Goal: Check status

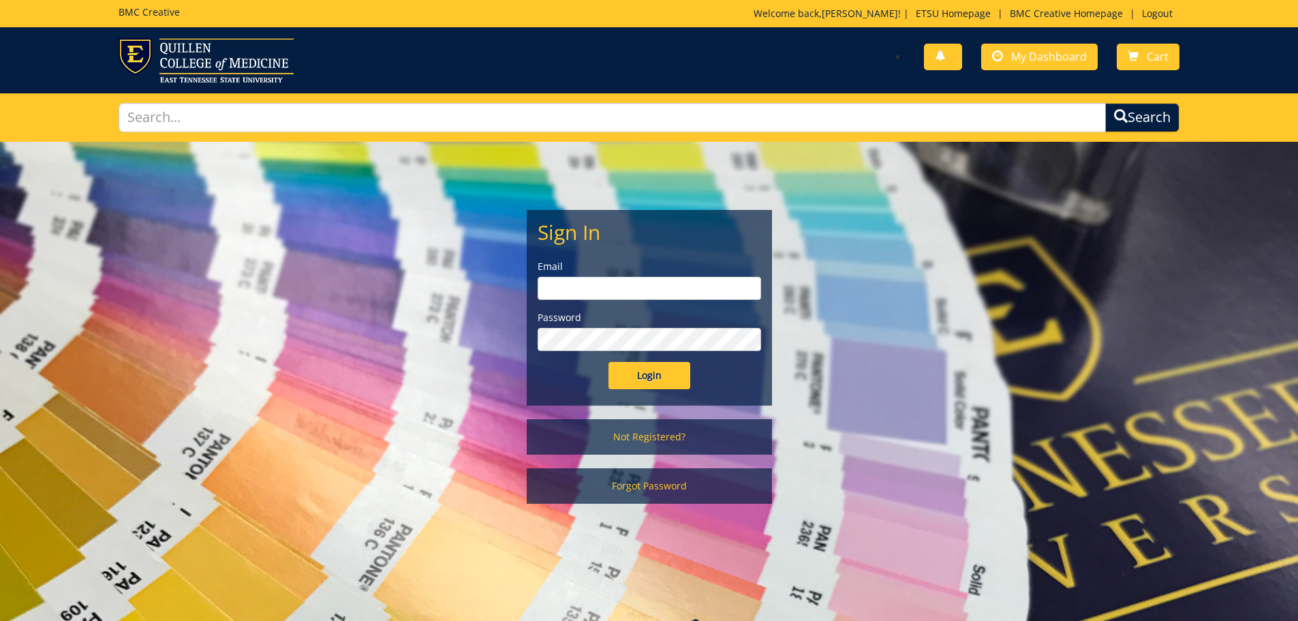
type input "[EMAIL_ADDRESS][DOMAIN_NAME]"
click at [642, 375] on input "Login" at bounding box center [649, 375] width 82 height 27
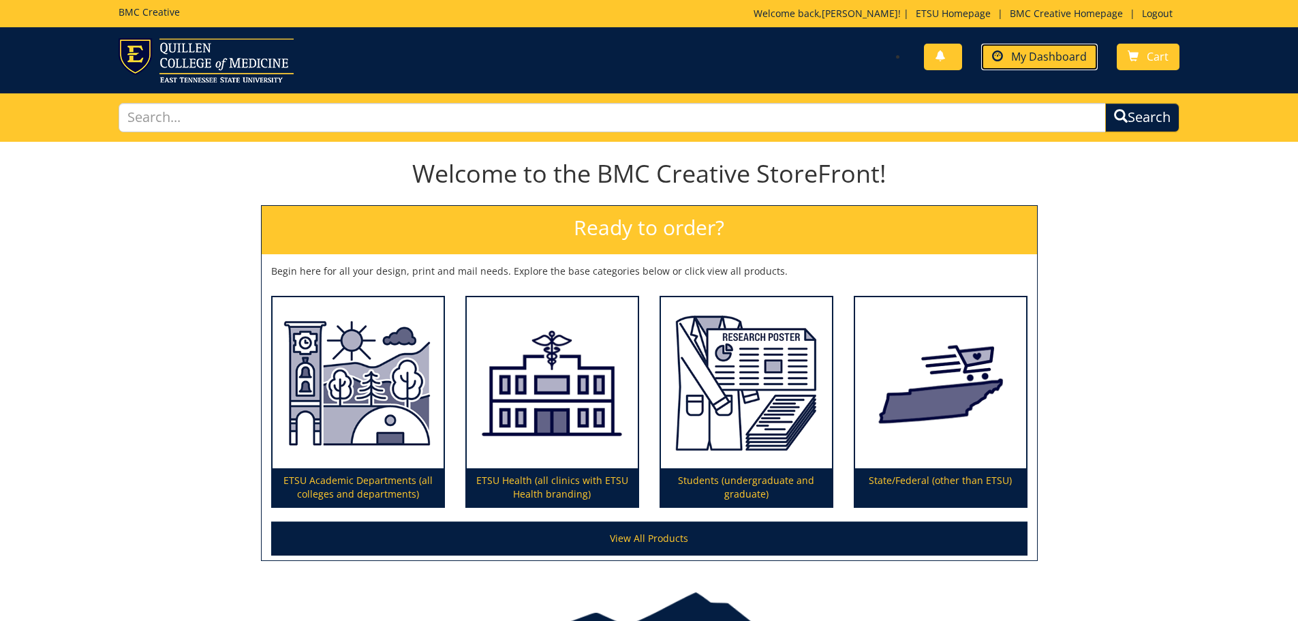
click at [1031, 51] on span "My Dashboard" at bounding box center [1049, 56] width 76 height 15
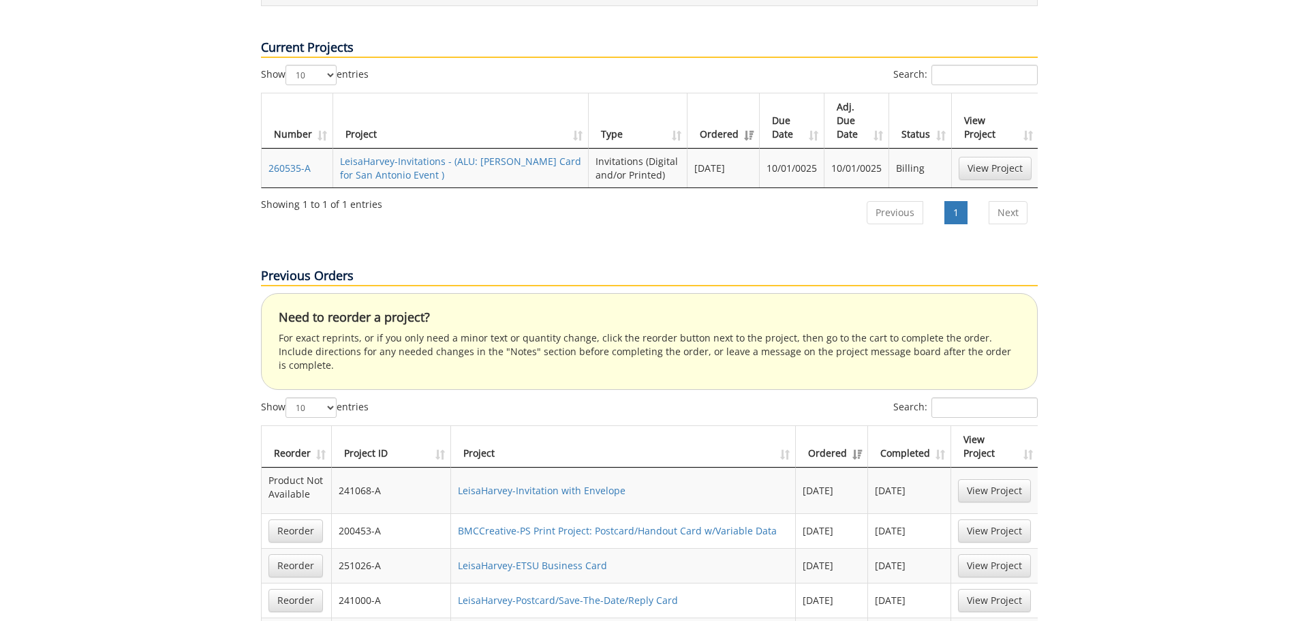
scroll to position [545, 0]
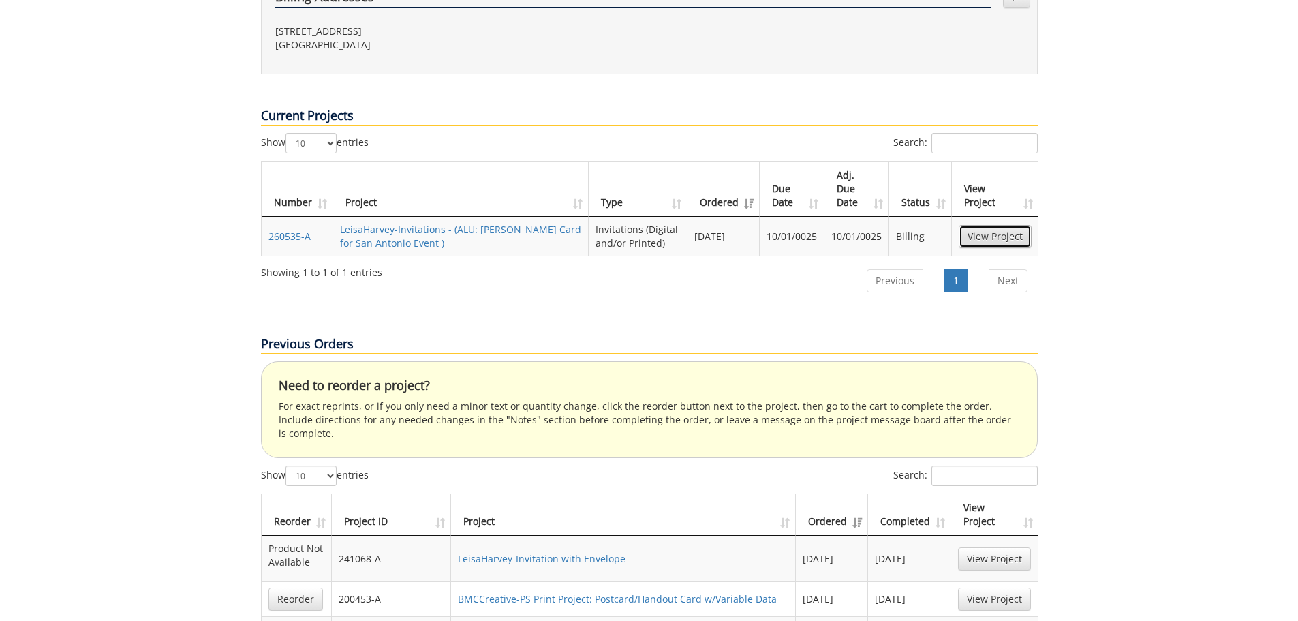
click at [1006, 225] on link "View Project" at bounding box center [994, 236] width 73 height 23
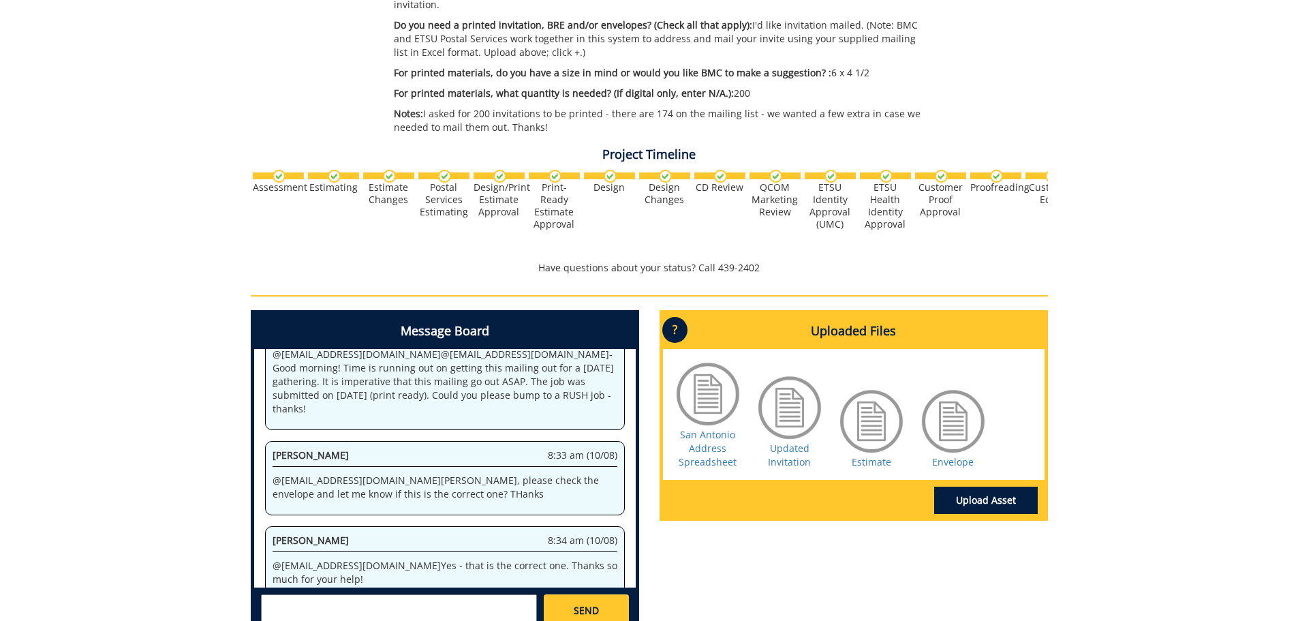
scroll to position [593, 0]
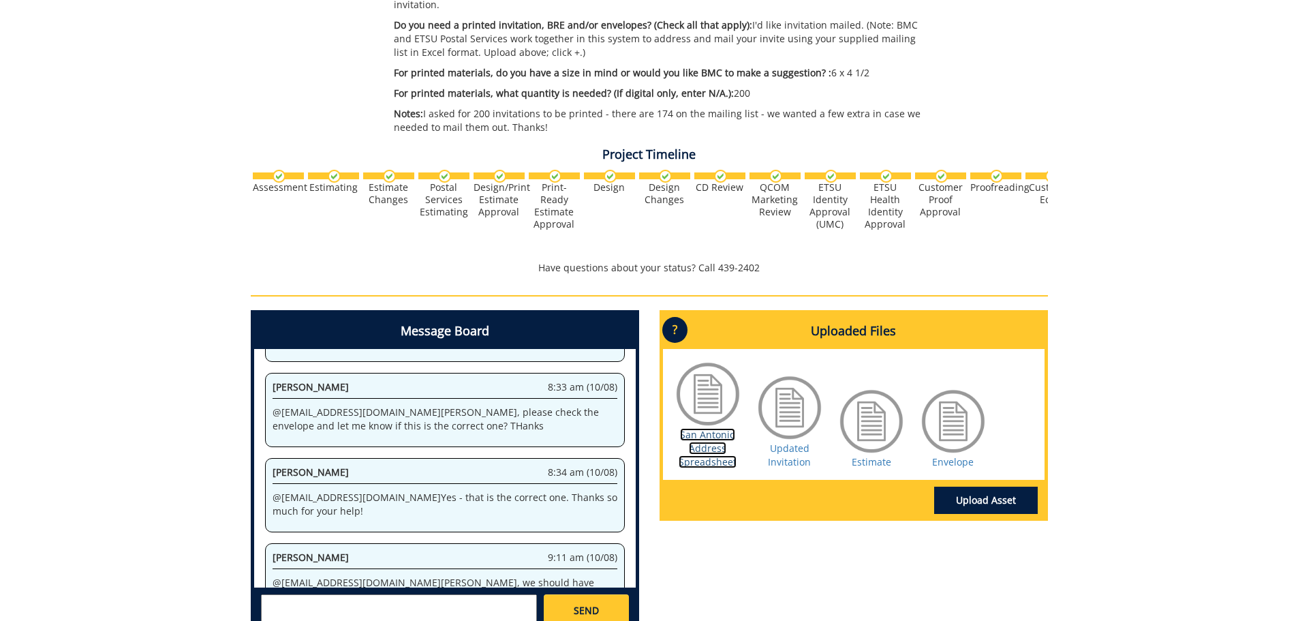
click at [702, 437] on link "San Antonio Address Spreadsheet" at bounding box center [707, 448] width 58 height 40
click at [780, 445] on link "Updated Invitation" at bounding box center [789, 454] width 43 height 27
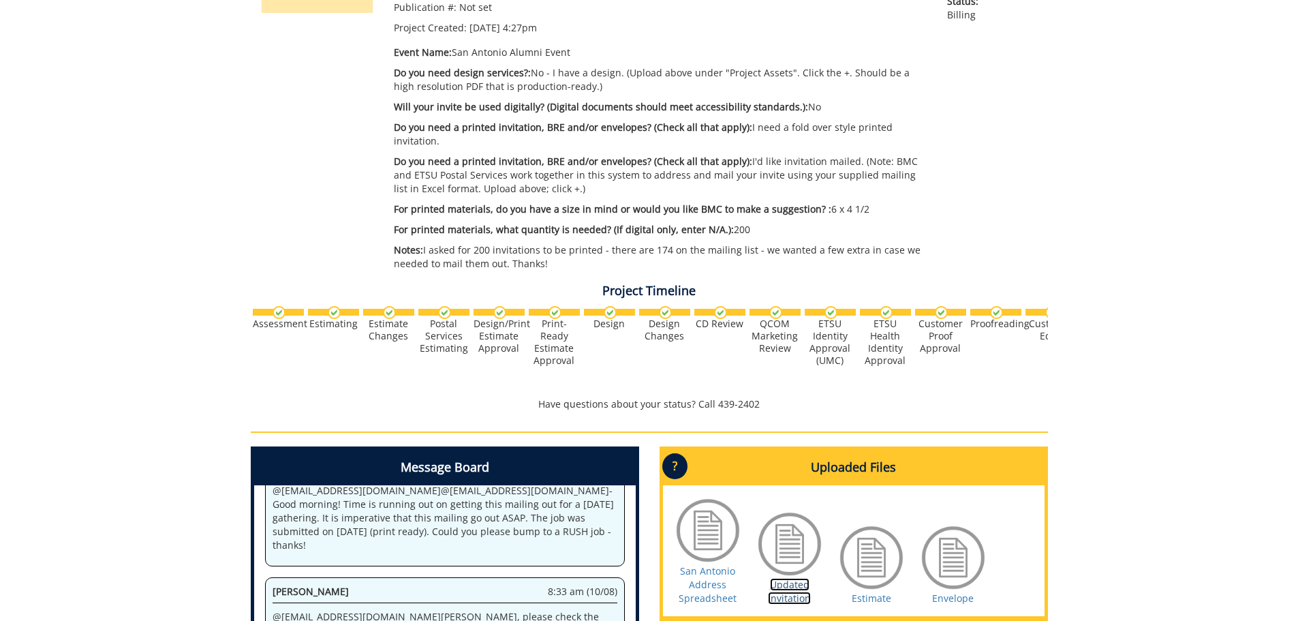
scroll to position [525, 0]
